Goal: Find contact information: Find contact information

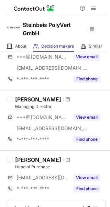
scroll to position [350, 0]
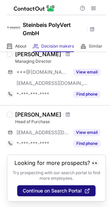
click at [51, 191] on span "Continue on Search Portal" at bounding box center [52, 191] width 59 height 6
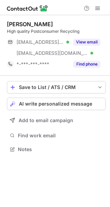
scroll to position [145, 110]
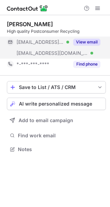
click at [90, 41] on button "View email" at bounding box center [86, 42] width 27 height 7
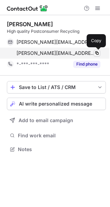
click at [97, 54] on span at bounding box center [98, 53] width 6 height 6
